Goal: Task Accomplishment & Management: Use online tool/utility

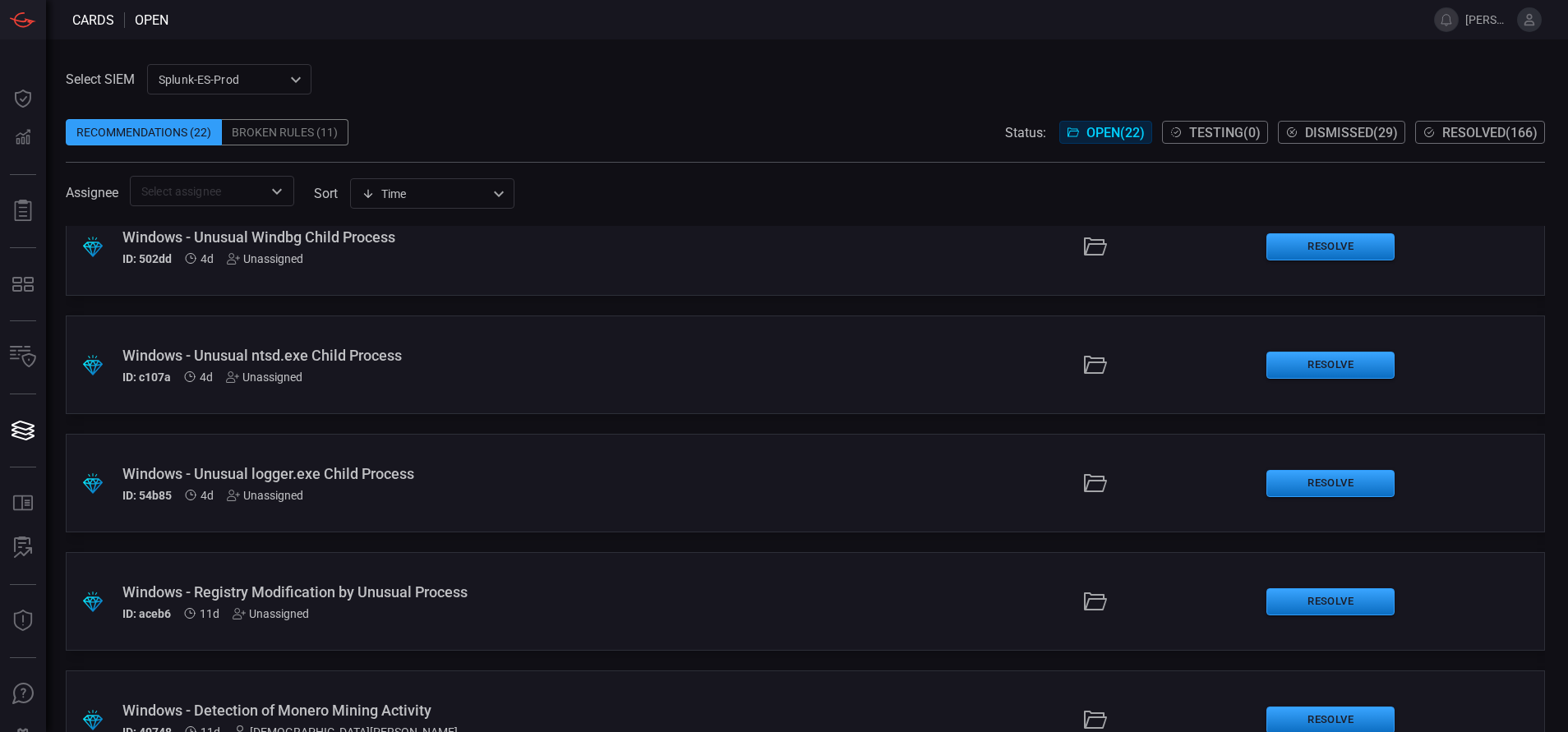
scroll to position [252, 0]
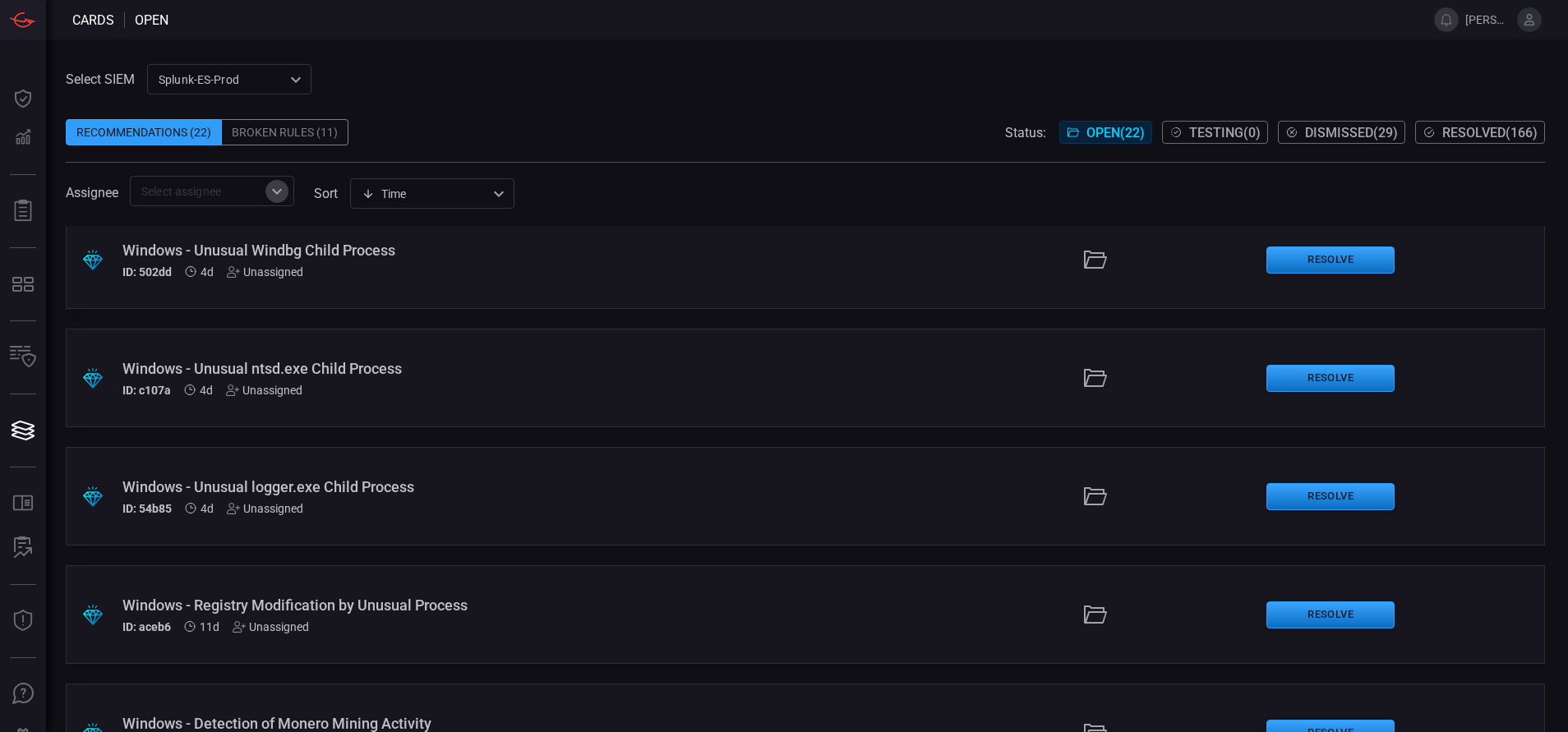
click at [275, 193] on icon "Open" at bounding box center [276, 191] width 19 height 19
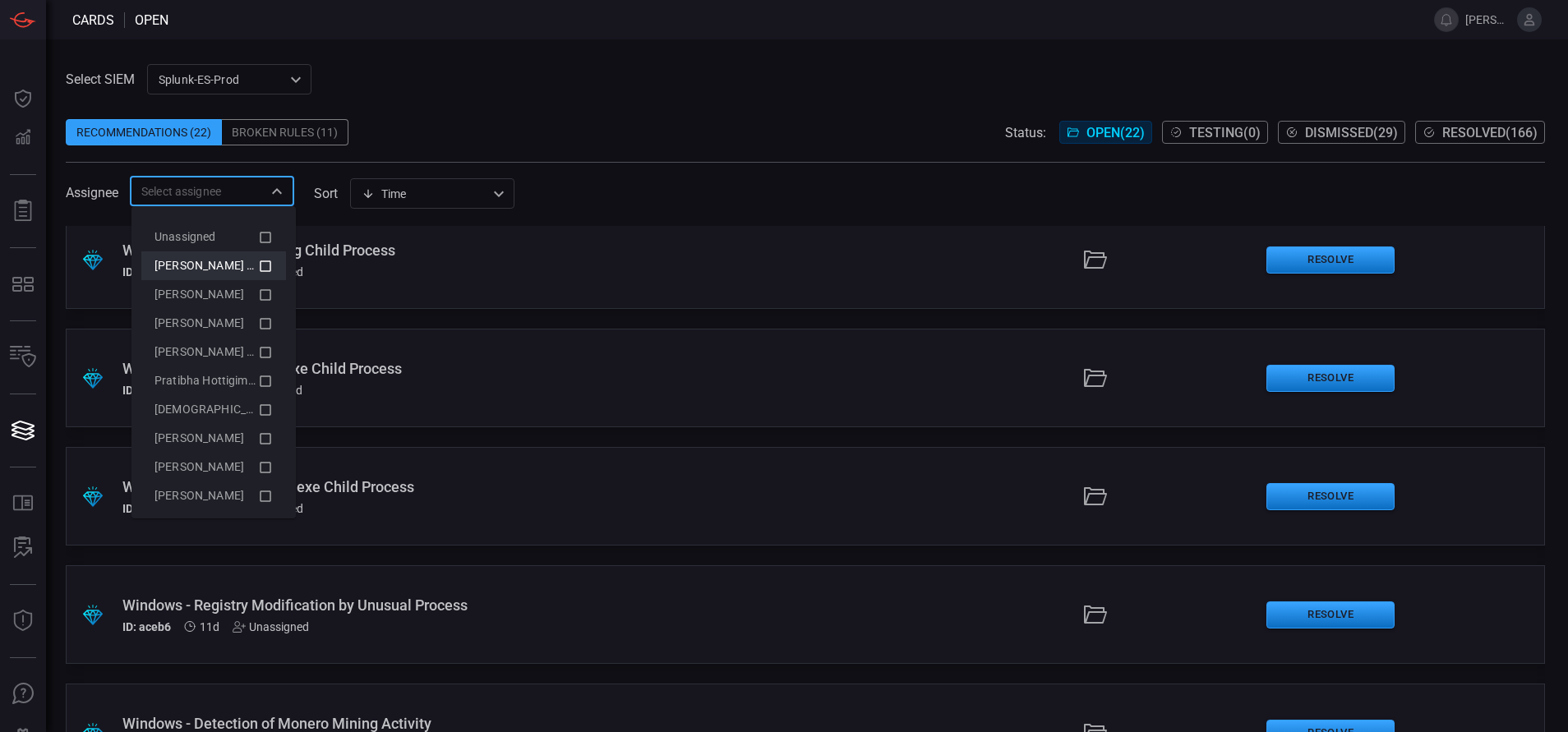
click at [237, 267] on span "[PERSON_NAME] (Myself)" at bounding box center [221, 265] width 135 height 14
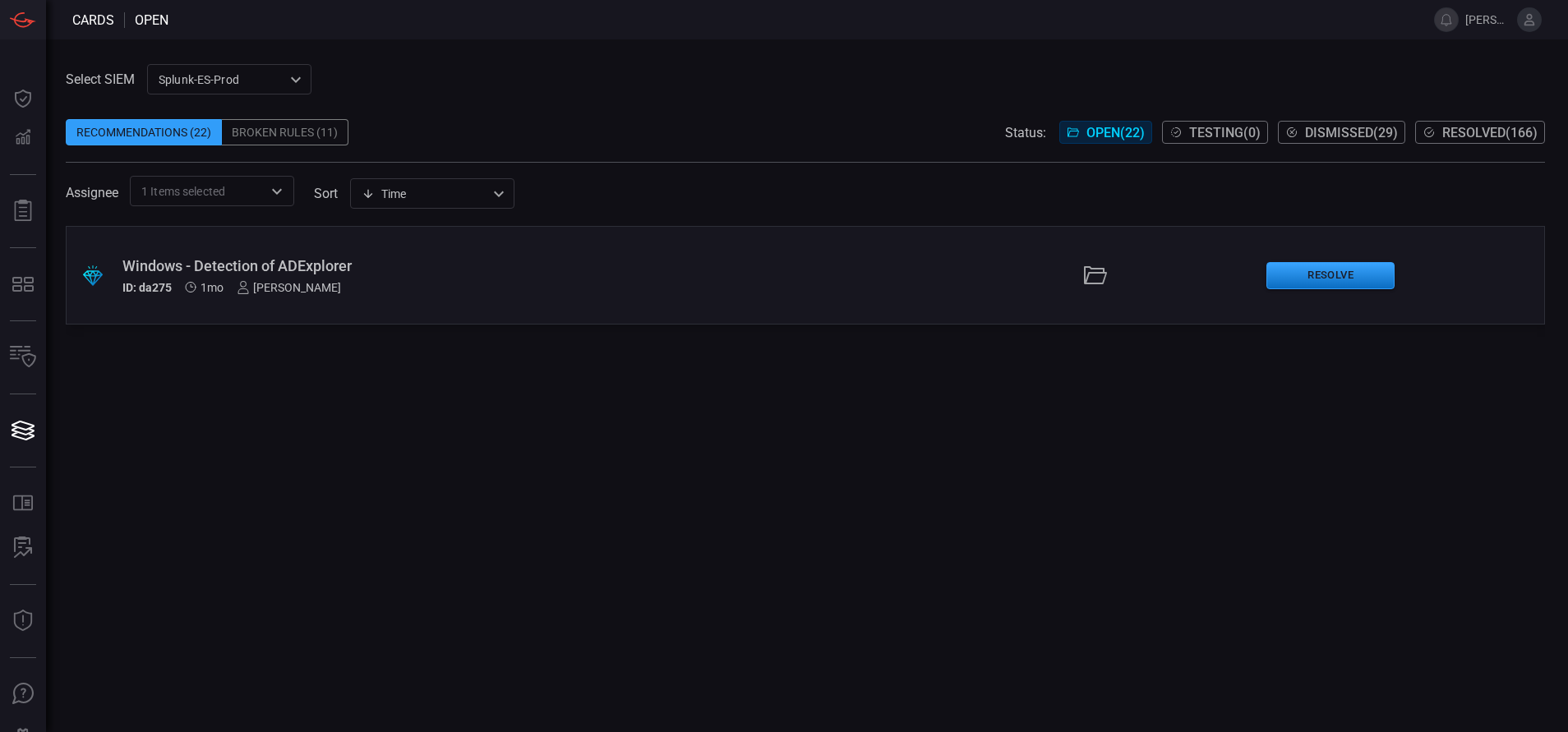
click at [433, 95] on span at bounding box center [806, 107] width 1480 height 25
click at [1332, 267] on button "Resolve" at bounding box center [1330, 275] width 128 height 27
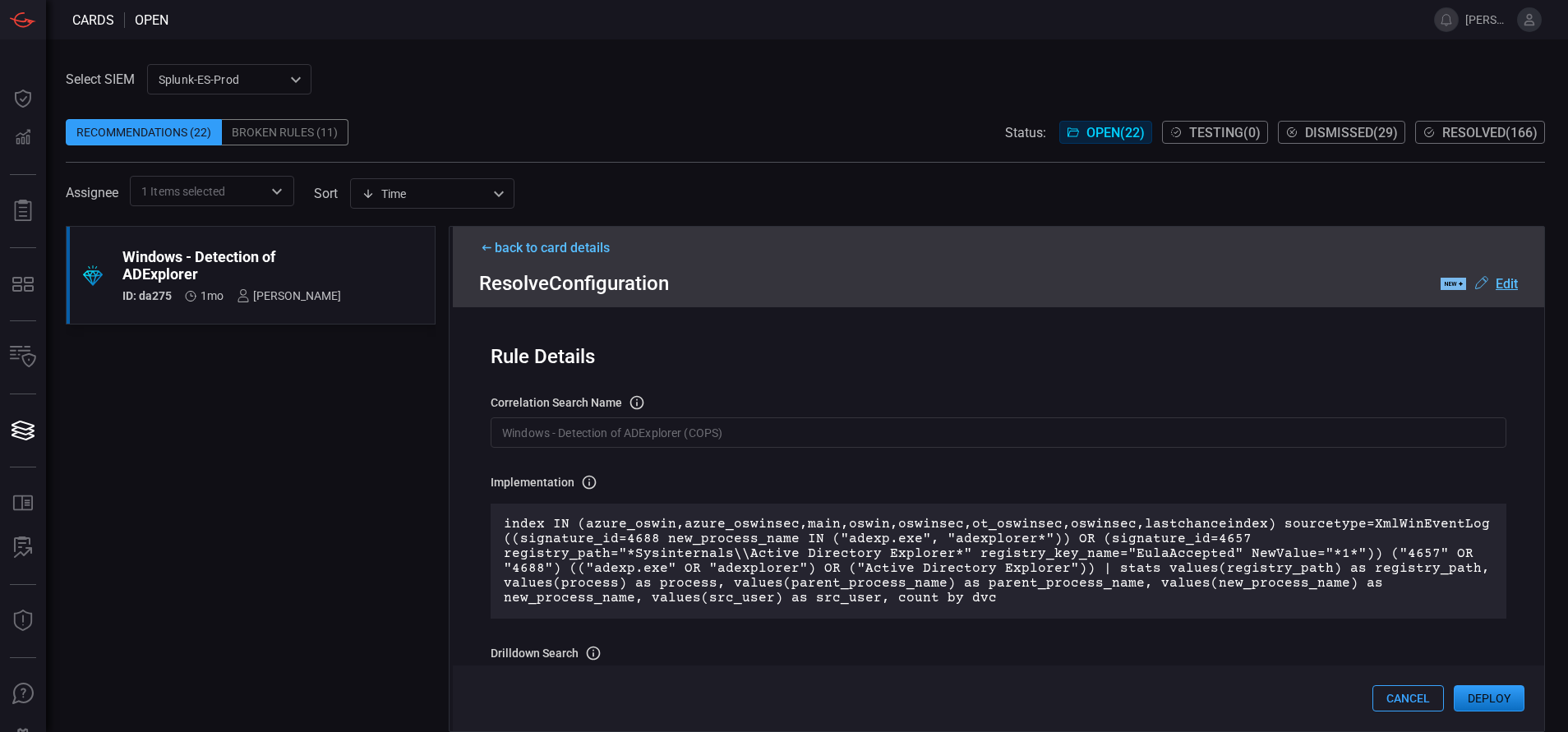
click at [1401, 696] on button "Cancel" at bounding box center [1409, 698] width 71 height 26
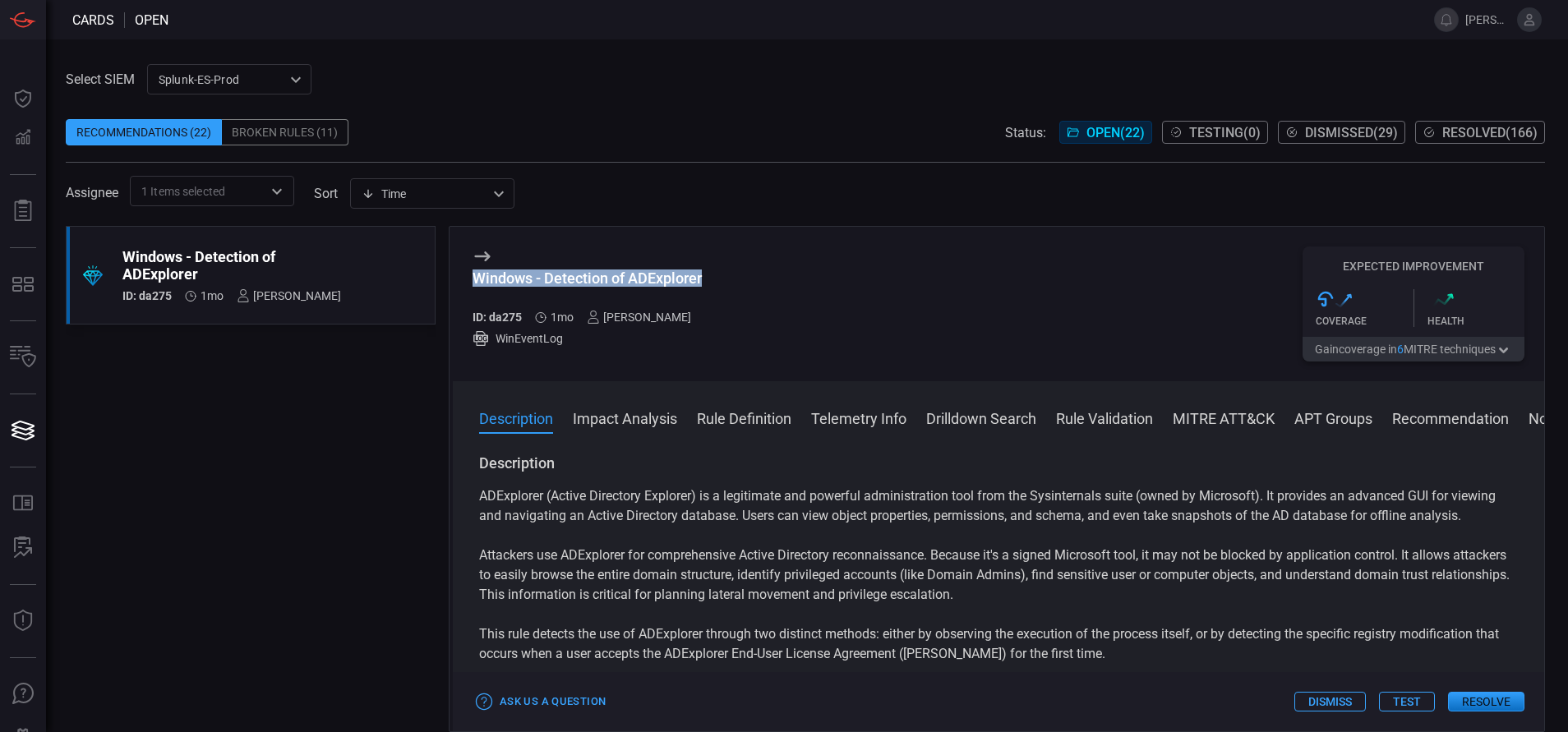
drag, startPoint x: 714, startPoint y: 274, endPoint x: 455, endPoint y: 283, distance: 259.2
click at [455, 283] on div "Windows - Detection of ADExplorer ID: da275 1mo [PERSON_NAME] WinEventLog Expec…" at bounding box center [998, 304] width 1092 height 154
copy div "Windows - Detection of ADExplorer"
click at [1089, 416] on button "Rule Validation" at bounding box center [1104, 417] width 97 height 19
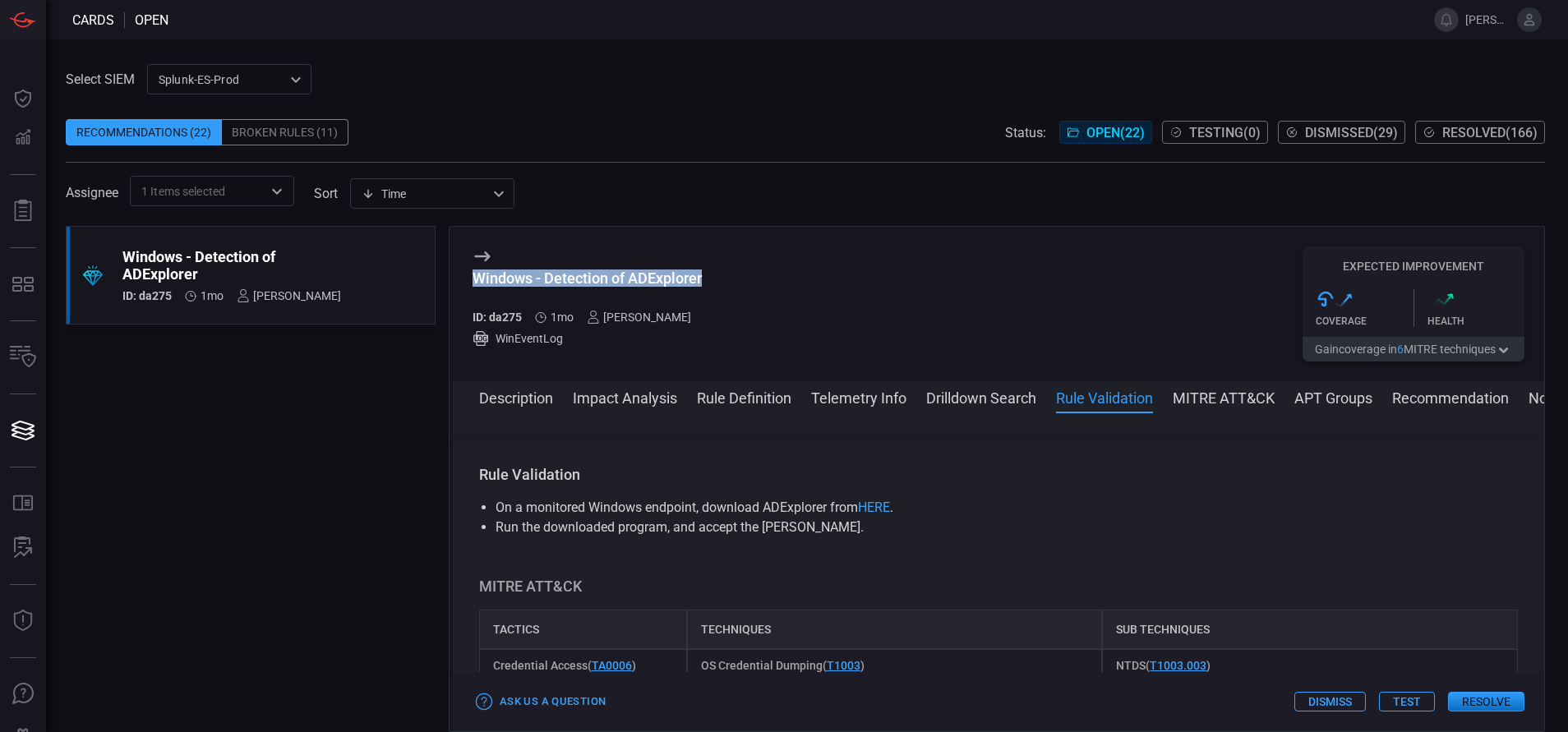
scroll to position [1097, 0]
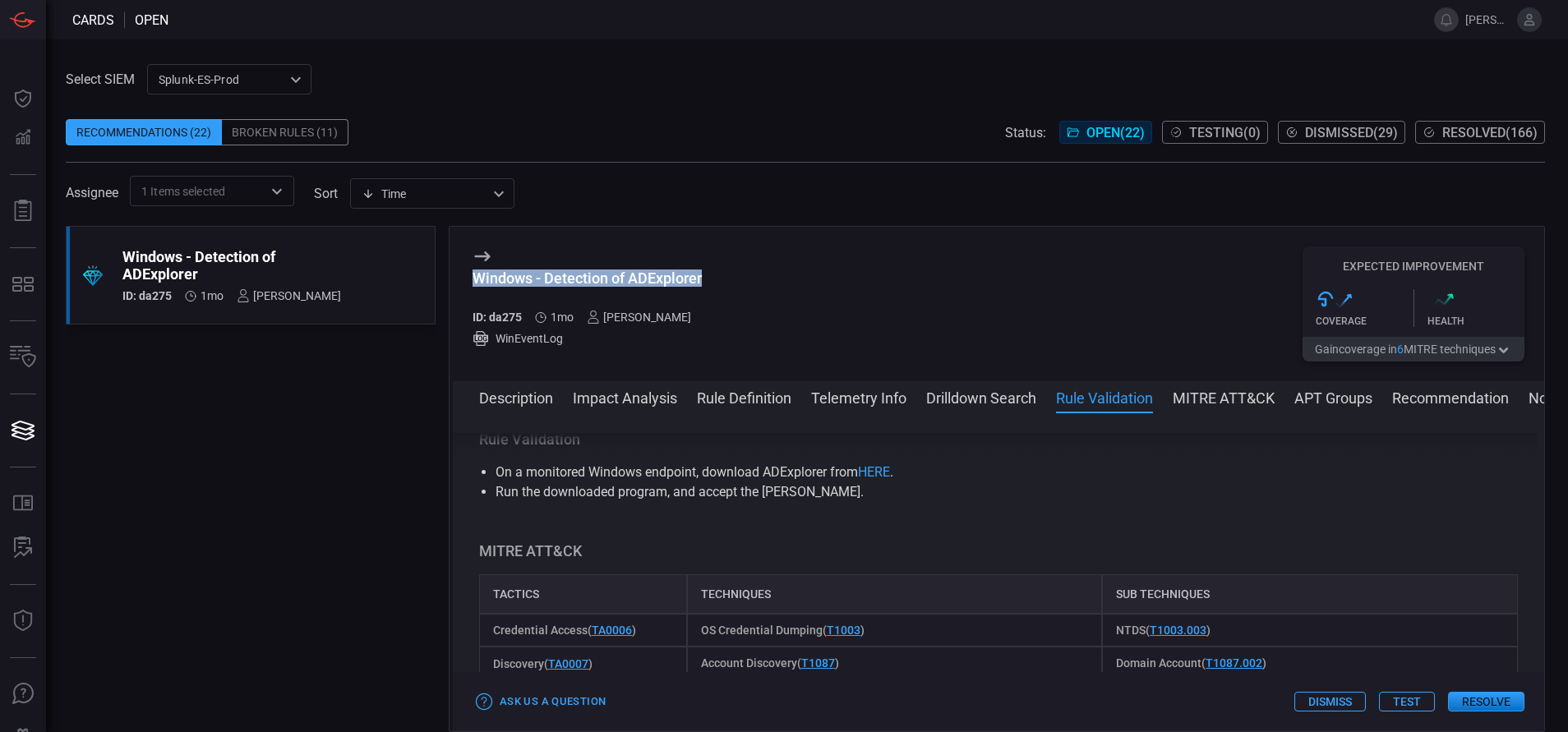
click at [748, 401] on button "Rule Definition" at bounding box center [744, 396] width 95 height 19
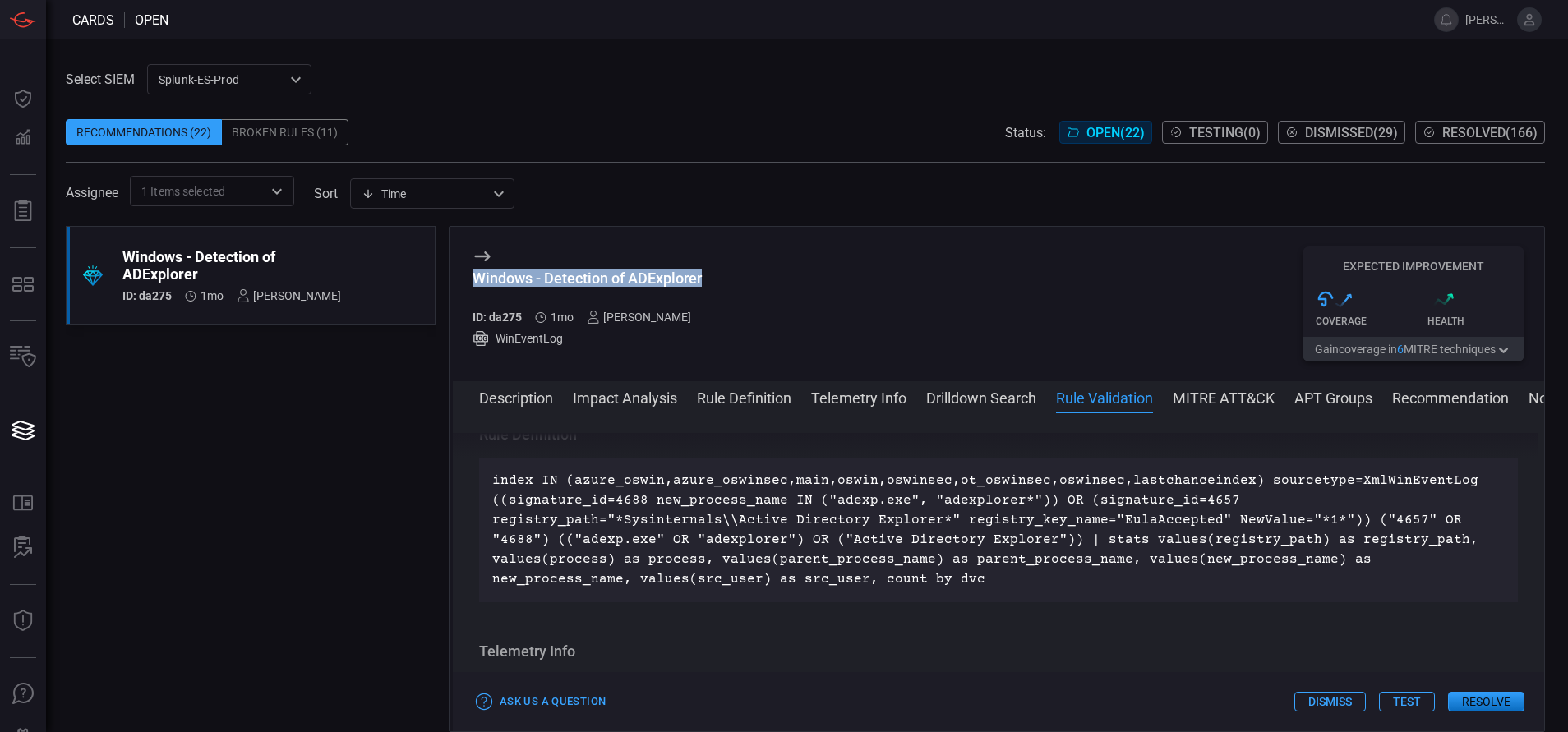
scroll to position [613, 0]
